Goal: Transaction & Acquisition: Purchase product/service

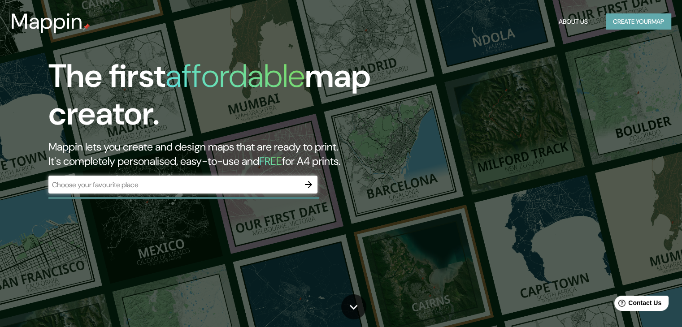
click at [640, 24] on button "Create your map" at bounding box center [638, 21] width 65 height 17
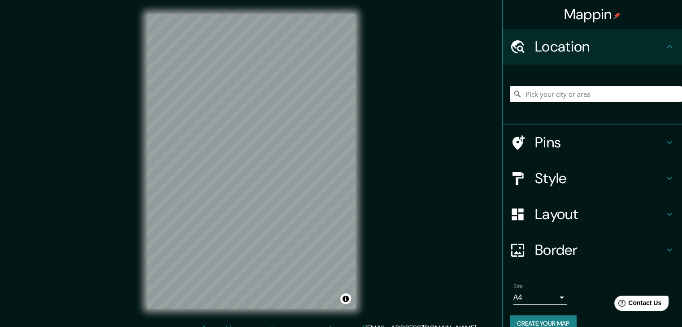
click at [536, 98] on input "Pick your city or area" at bounding box center [596, 94] width 172 height 16
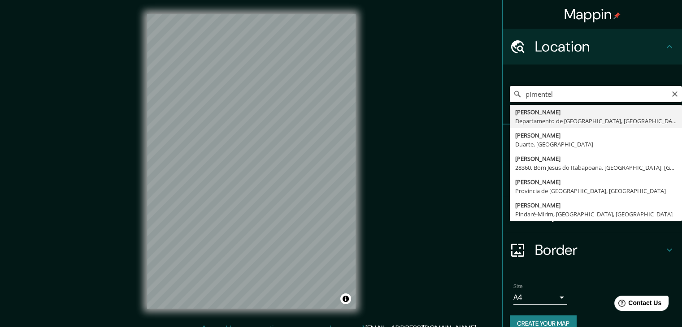
type input "Pimentel, Departamento de Lambayeque, [GEOGRAPHIC_DATA]"
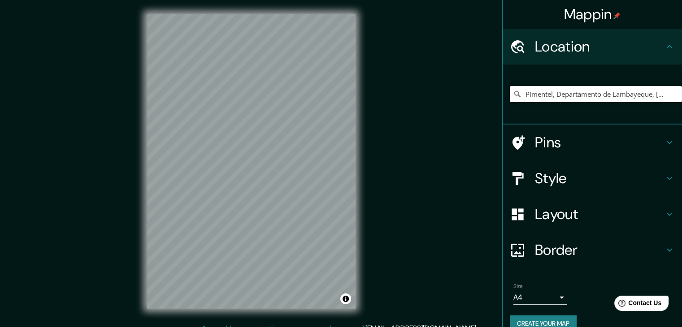
click at [667, 46] on icon at bounding box center [669, 46] width 5 height 3
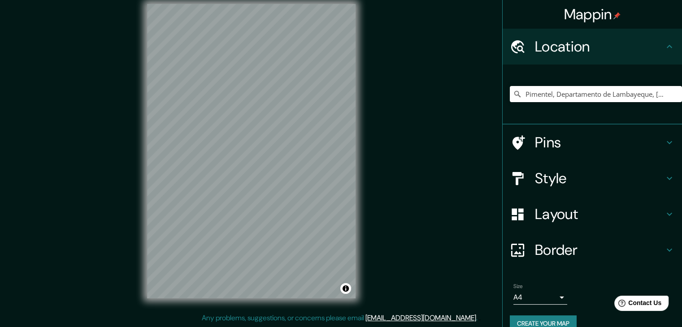
click at [670, 169] on div "Style" at bounding box center [592, 179] width 179 height 36
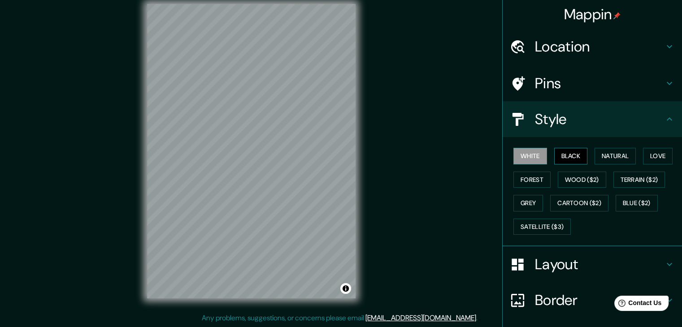
click at [554, 156] on button "Black" at bounding box center [571, 156] width 34 height 17
click at [594, 155] on button "Natural" at bounding box center [614, 156] width 41 height 17
click at [665, 121] on icon at bounding box center [669, 119] width 11 height 11
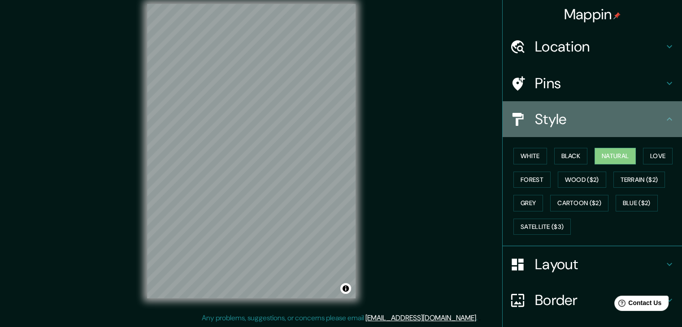
click at [664, 122] on icon at bounding box center [669, 119] width 11 height 11
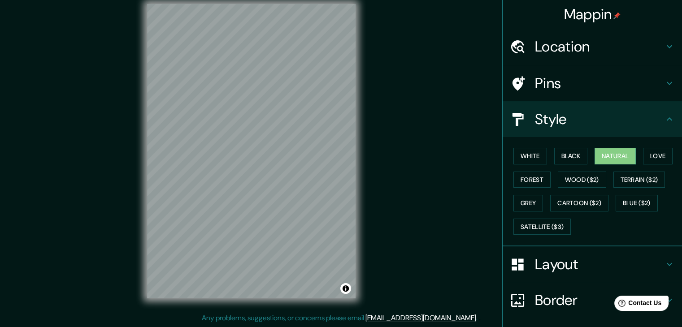
click at [664, 83] on icon at bounding box center [669, 83] width 11 height 11
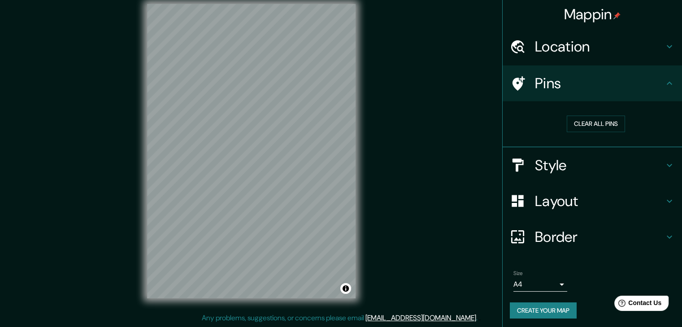
click at [664, 203] on icon at bounding box center [669, 201] width 11 height 11
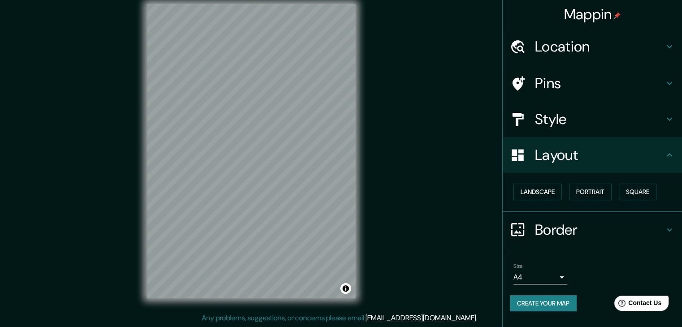
click at [668, 157] on icon at bounding box center [669, 155] width 11 height 11
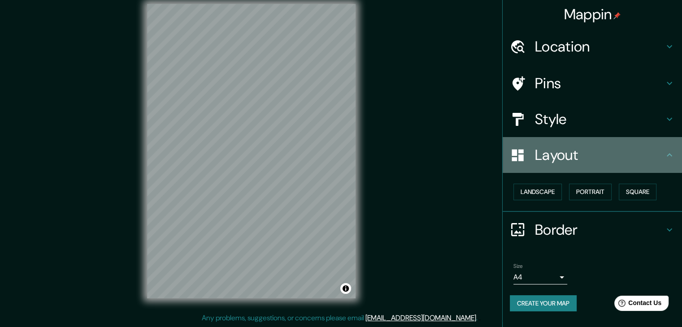
click at [669, 158] on icon at bounding box center [669, 155] width 11 height 11
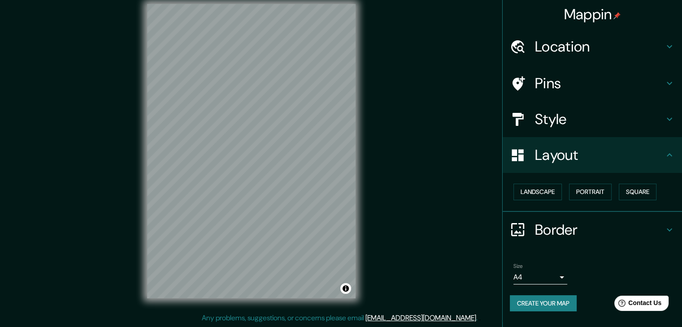
click at [671, 47] on icon at bounding box center [669, 46] width 11 height 11
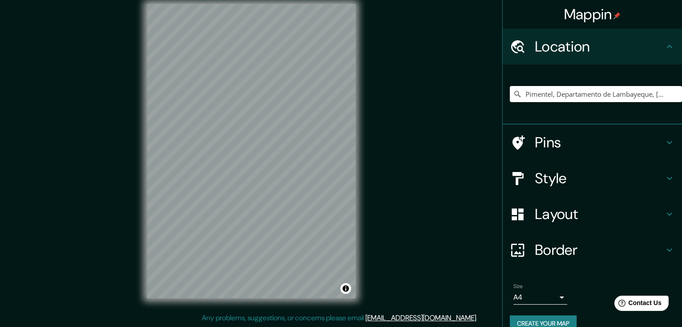
click at [668, 45] on div "Location" at bounding box center [592, 47] width 179 height 36
click at [664, 40] on div "Location" at bounding box center [592, 47] width 179 height 36
click at [664, 43] on icon at bounding box center [669, 46] width 11 height 11
click at [664, 144] on icon at bounding box center [669, 142] width 11 height 11
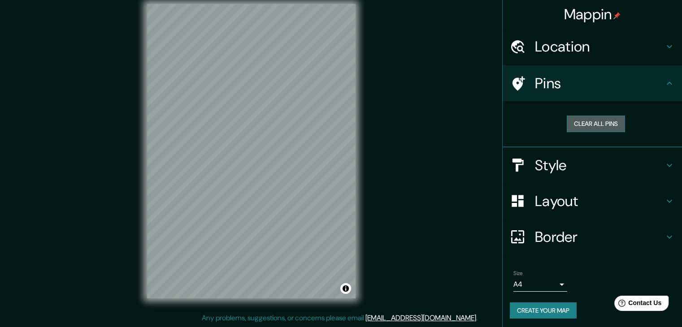
click at [590, 122] on button "Clear all pins" at bounding box center [596, 124] width 58 height 17
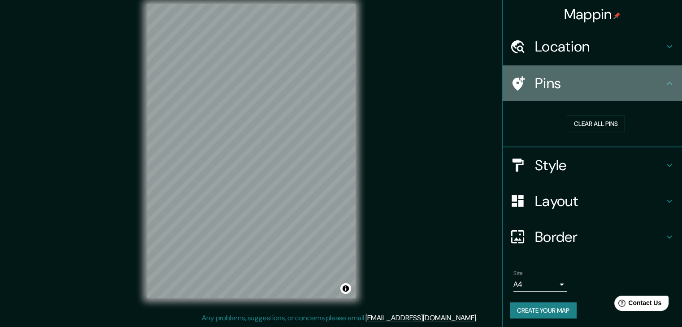
click at [664, 80] on icon at bounding box center [669, 83] width 11 height 11
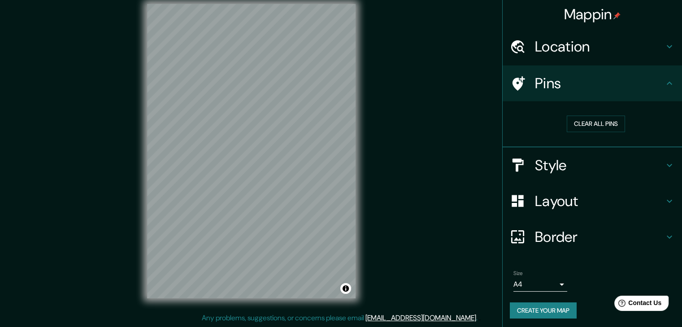
click at [664, 161] on icon at bounding box center [669, 165] width 11 height 11
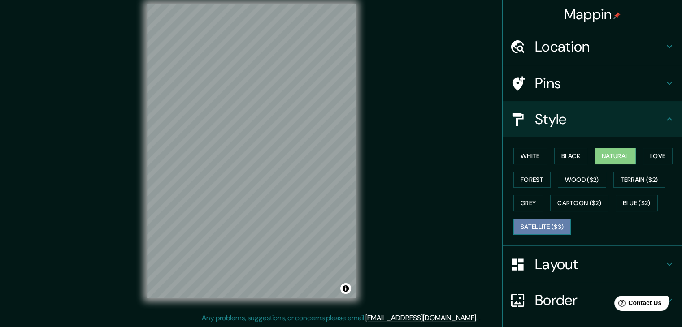
click at [542, 229] on button "Satellite ($3)" at bounding box center [541, 227] width 57 height 17
